Goal: Find contact information: Find contact information

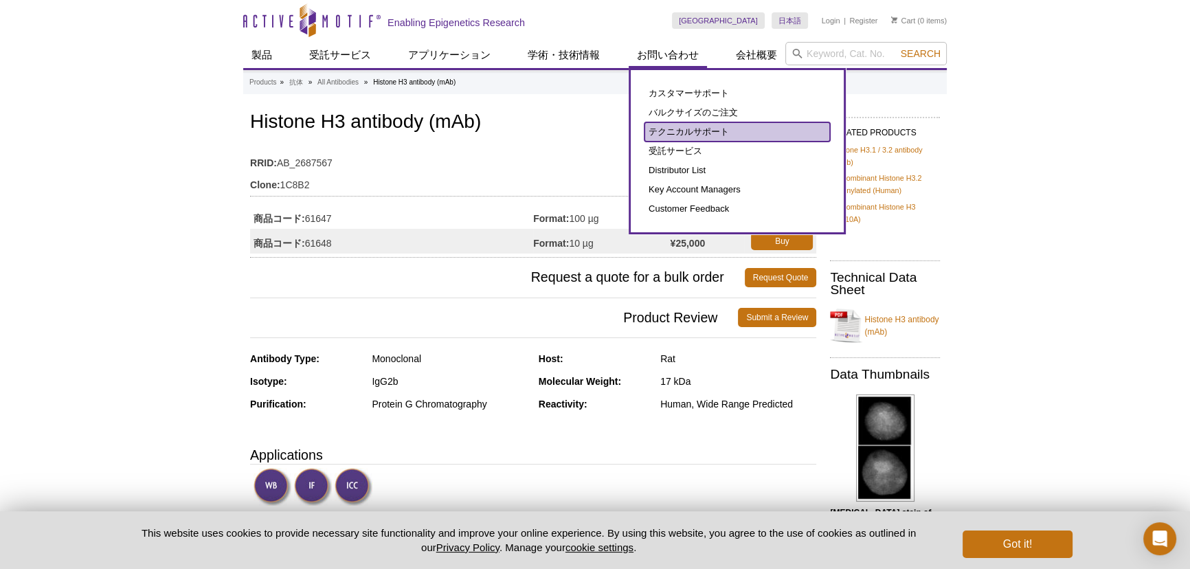
click at [668, 133] on link "テクニカルサポート" at bounding box center [736, 131] width 185 height 19
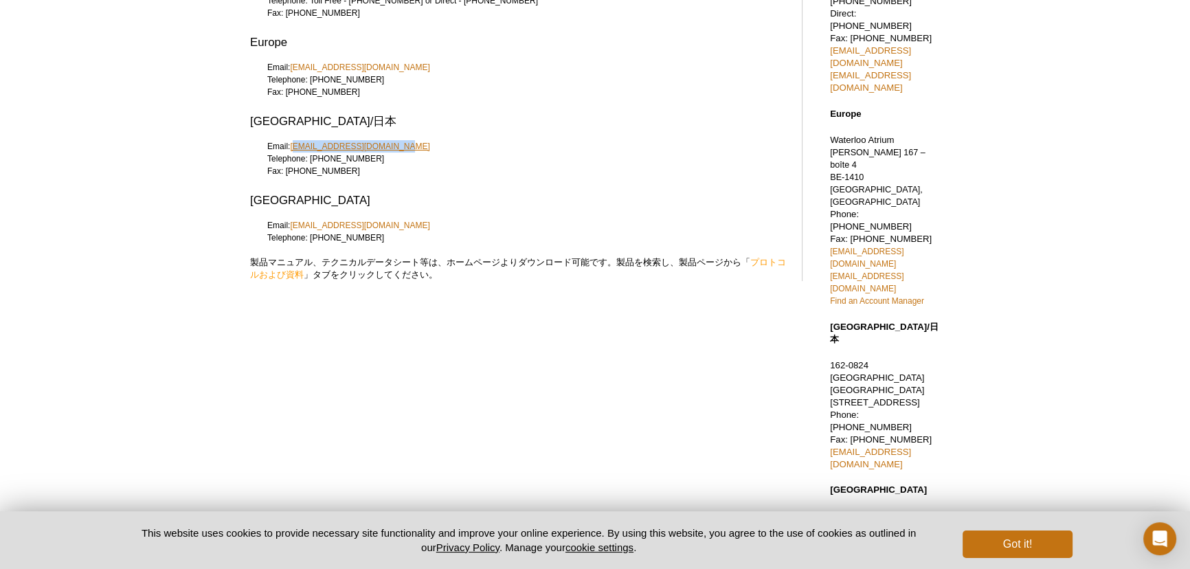
scroll to position [166, 0]
drag, startPoint x: 407, startPoint y: 144, endPoint x: 293, endPoint y: 145, distance: 114.0
click at [293, 145] on div "Email: [EMAIL_ADDRESS][DOMAIN_NAME] Telephone: [PHONE_NUMBER] Fax: [PHONE_NUMBE…" at bounding box center [519, 163] width 538 height 49
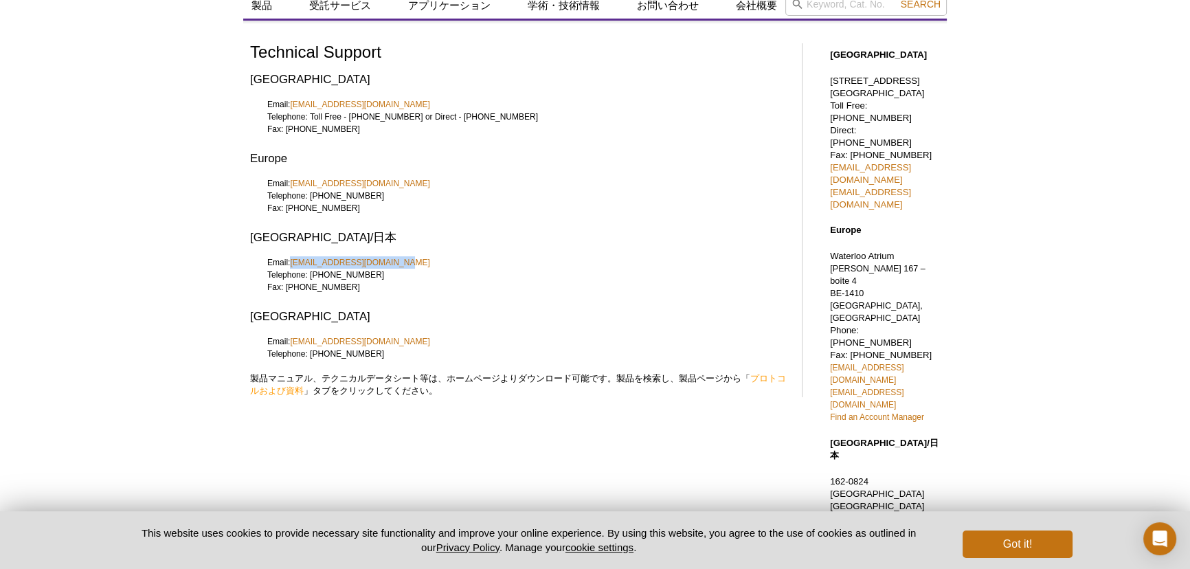
scroll to position [0, 0]
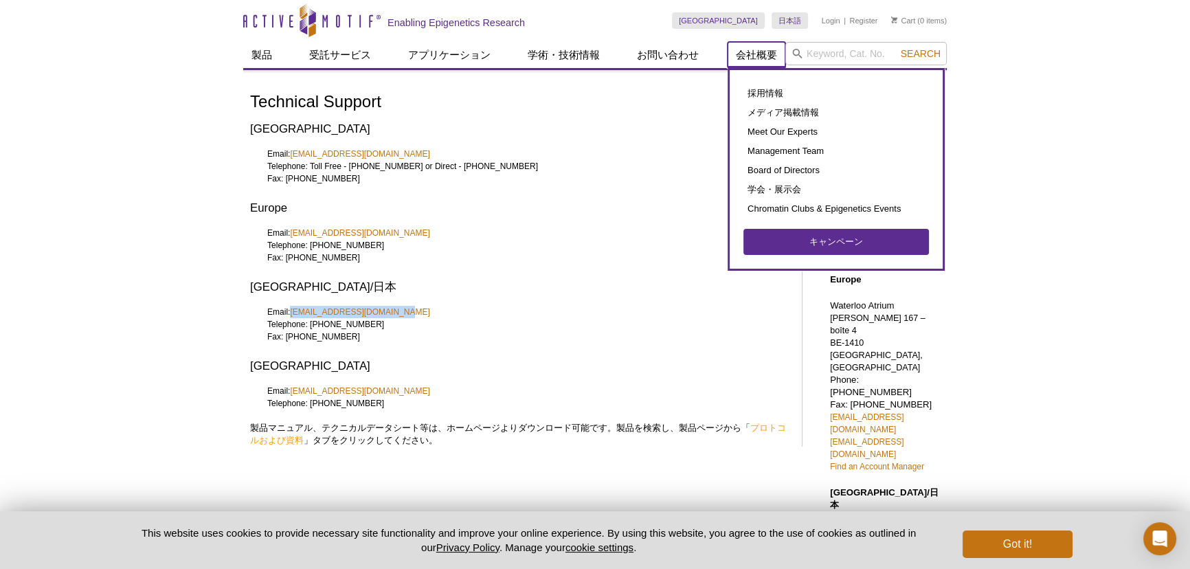
click at [749, 60] on link "会社概要" at bounding box center [756, 55] width 58 height 26
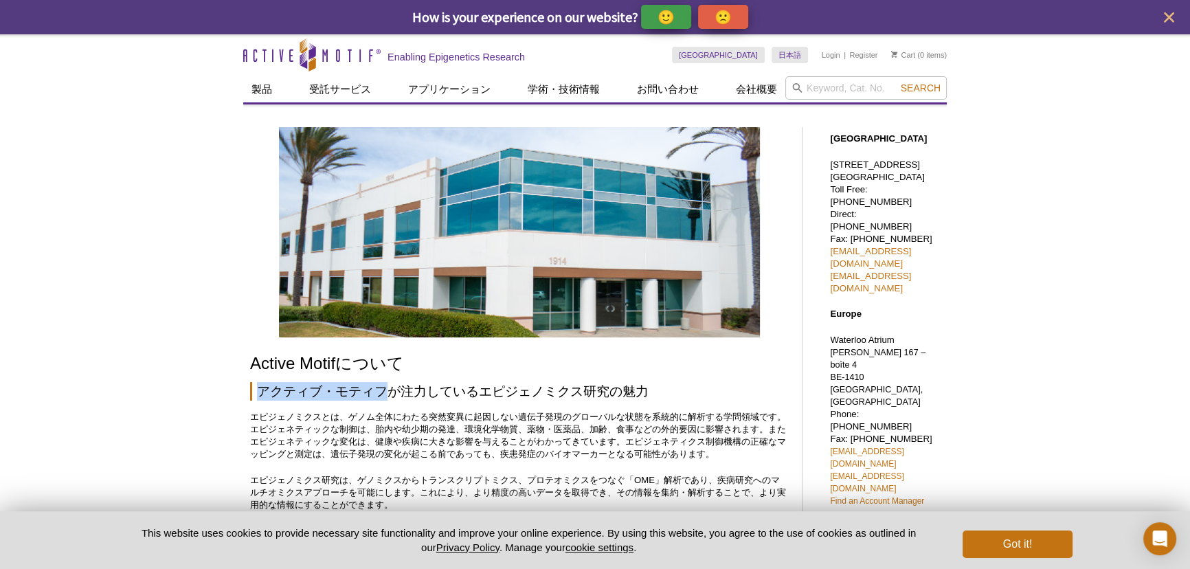
drag, startPoint x: 383, startPoint y: 390, endPoint x: 258, endPoint y: 364, distance: 127.7
click at [260, 394] on h2 "アクティブ・モティフが注力しているエピジェノミクス研究の魅力" at bounding box center [519, 391] width 538 height 19
copy h2 "アクティブ・モティフ"
